Goal: Task Accomplishment & Management: Manage account settings

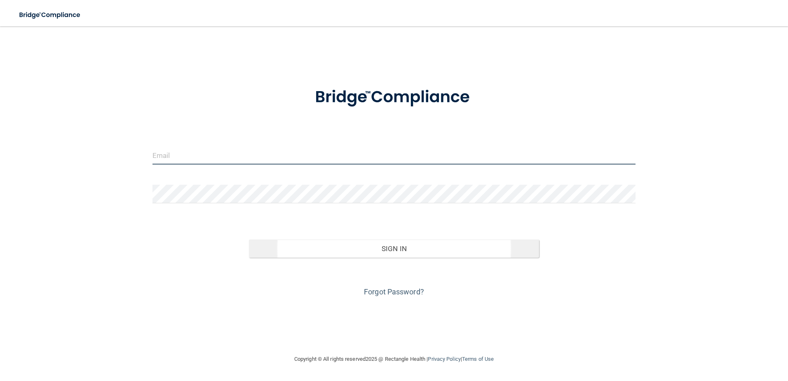
type input "[EMAIL_ADDRESS][DOMAIN_NAME]"
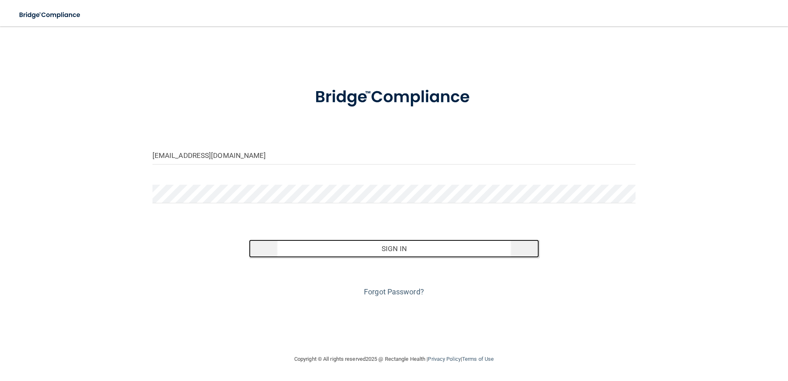
click at [392, 251] on button "Sign In" at bounding box center [394, 248] width 290 height 18
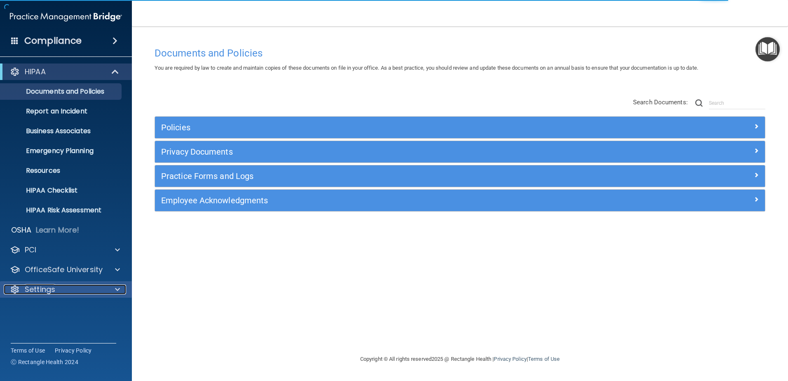
click at [70, 290] on div "Settings" at bounding box center [55, 289] width 102 height 10
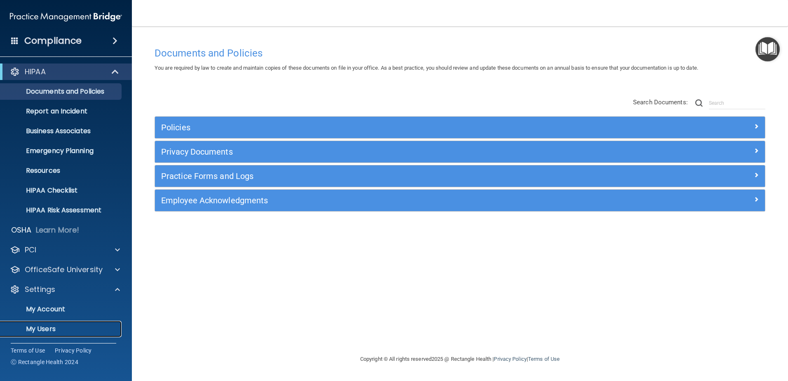
click at [48, 329] on p "My Users" at bounding box center [61, 329] width 113 height 8
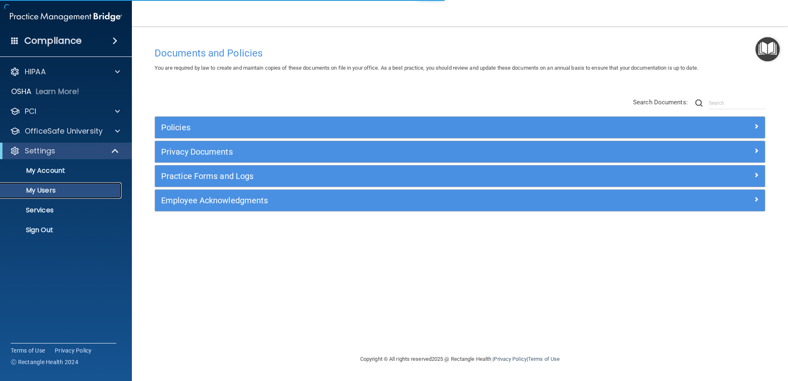
select select "20"
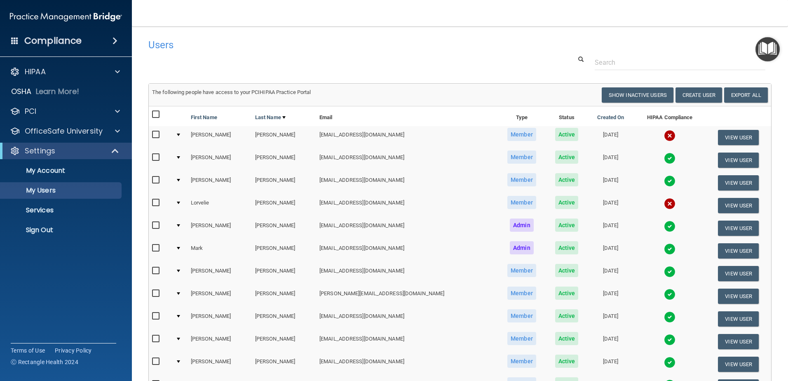
click at [155, 202] on input "checkbox" at bounding box center [156, 202] width 9 height 7
checkbox input "true"
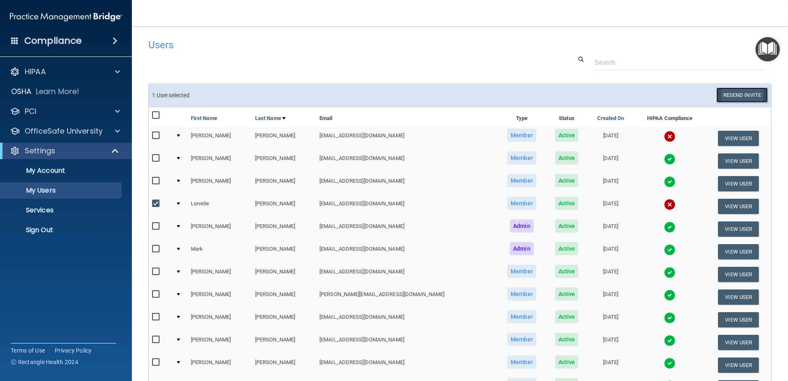
click at [738, 93] on button "Resend Invite" at bounding box center [742, 94] width 52 height 15
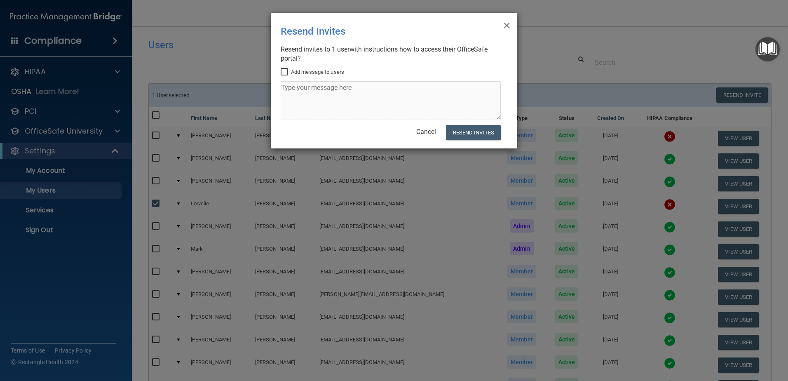
click at [283, 74] on input "Add message to users" at bounding box center [285, 72] width 9 height 7
checkbox input "true"
click at [290, 87] on textarea at bounding box center [391, 100] width 220 height 39
click at [483, 90] on textarea "Hey, [PERSON_NAME], it's time to complete your HIPAA compliance training" at bounding box center [391, 100] width 220 height 39
type textarea "Hey, [PERSON_NAME], it's time to complete your HIPAA compliance training!"
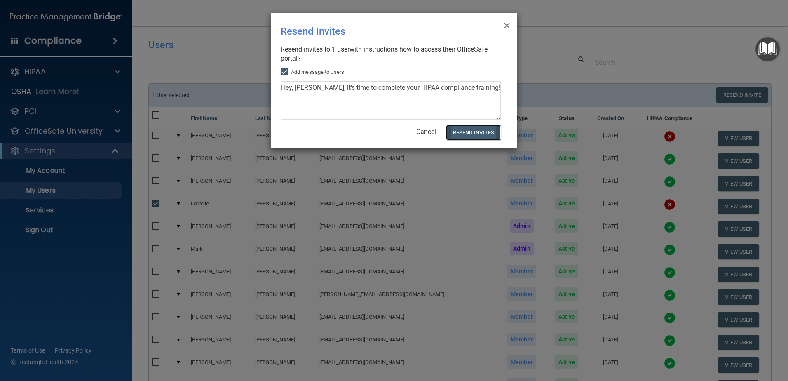
click at [478, 131] on button "Resend Invites" at bounding box center [473, 132] width 55 height 15
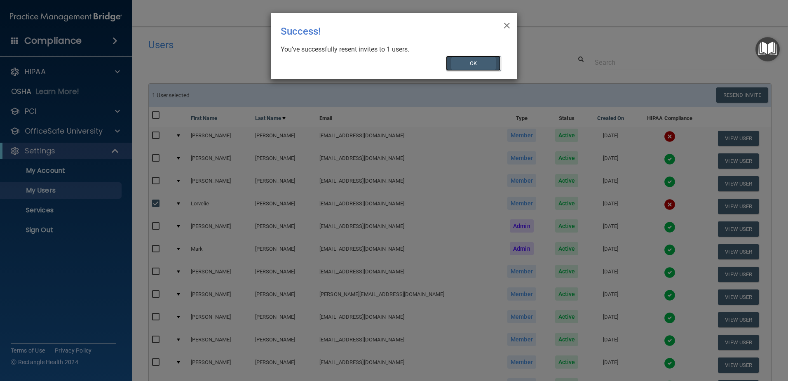
click at [474, 67] on button "OK" at bounding box center [473, 63] width 55 height 15
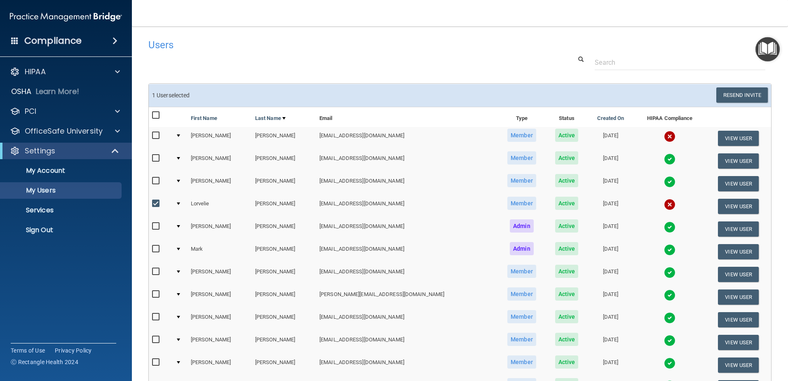
drag, startPoint x: 151, startPoint y: 200, endPoint x: 162, endPoint y: 199, distance: 10.4
click at [161, 199] on td at bounding box center [160, 206] width 23 height 23
click at [156, 204] on input "checkbox" at bounding box center [156, 203] width 9 height 7
checkbox input "false"
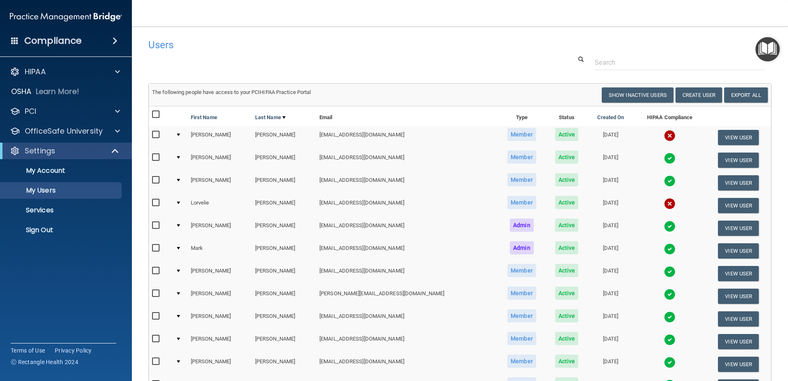
click at [150, 134] on td at bounding box center [160, 137] width 23 height 23
click at [153, 135] on input "checkbox" at bounding box center [156, 134] width 9 height 7
checkbox input "true"
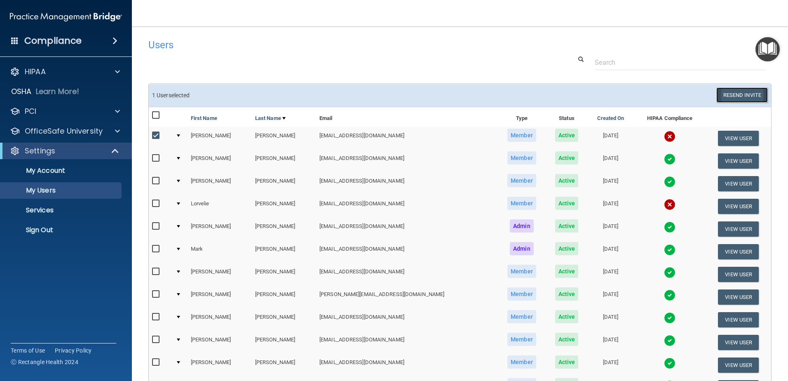
click at [726, 92] on button "Resend Invite" at bounding box center [742, 94] width 52 height 15
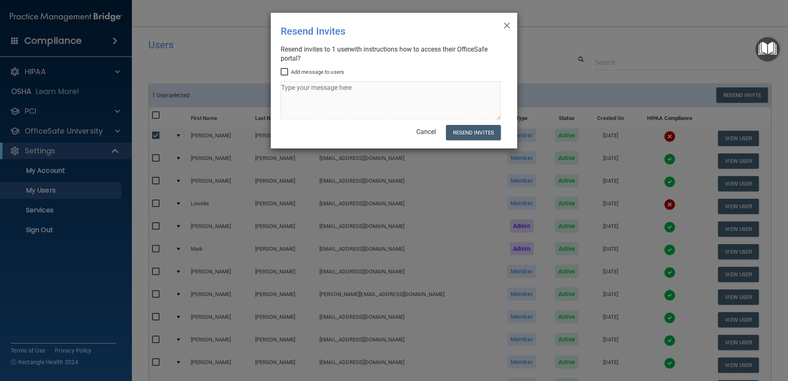
click at [286, 70] on input "Add message to users" at bounding box center [285, 72] width 9 height 7
checkbox input "true"
click at [293, 96] on textarea at bounding box center [391, 100] width 220 height 39
type textarea "Hi, [PERSON_NAME]. Please complete the HIPAA training. Thank you!"
click at [485, 132] on button "Resend Invites" at bounding box center [473, 132] width 55 height 15
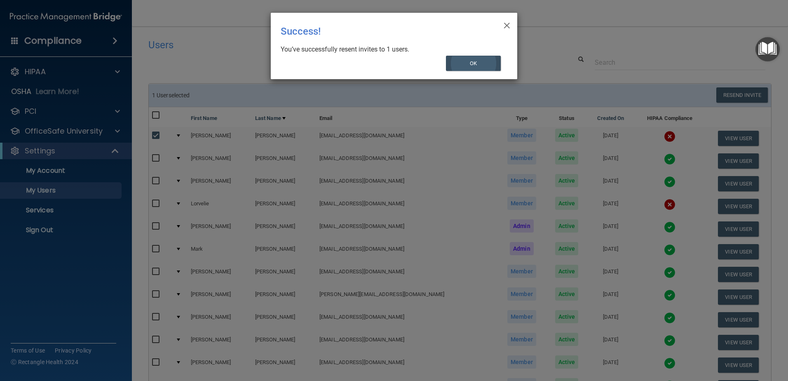
drag, startPoint x: 460, startPoint y: 24, endPoint x: 488, endPoint y: 66, distance: 50.5
click at [460, 24] on div "Success!" at bounding box center [377, 31] width 193 height 24
drag, startPoint x: 487, startPoint y: 66, endPoint x: 483, endPoint y: 63, distance: 4.7
click at [483, 63] on button "OK" at bounding box center [473, 63] width 55 height 15
